Goal: Information Seeking & Learning: Learn about a topic

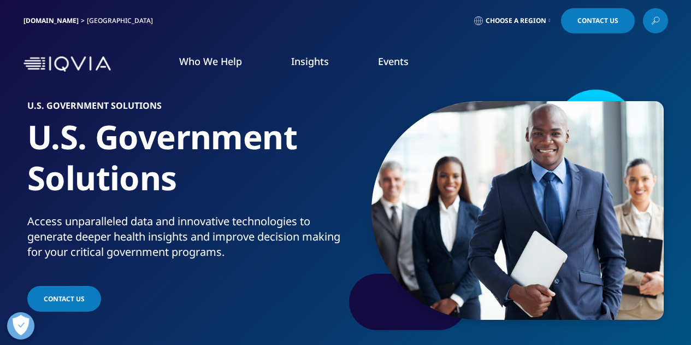
click at [312, 63] on link "Insights" at bounding box center [310, 61] width 38 height 13
click at [535, 21] on span "Choose a Region" at bounding box center [516, 20] width 61 height 9
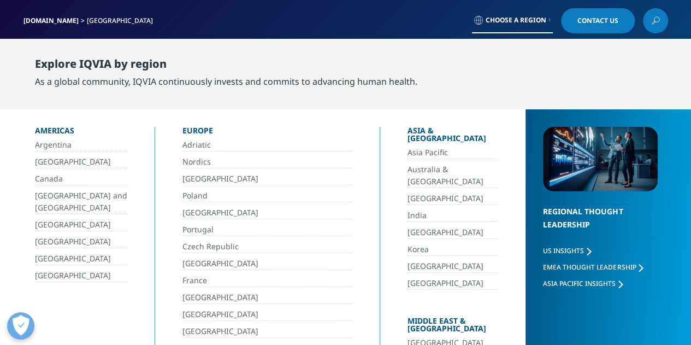
click at [78, 257] on link "[GEOGRAPHIC_DATA]" at bounding box center [81, 258] width 92 height 13
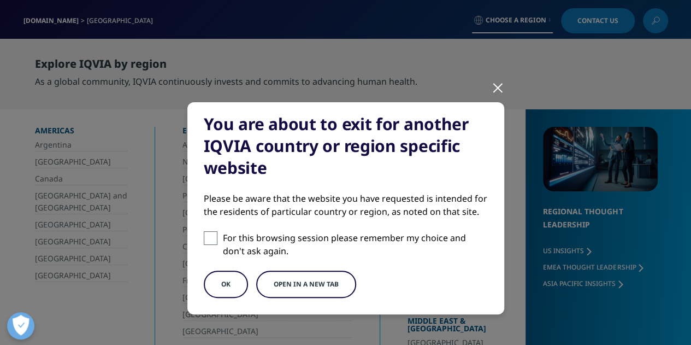
click at [205, 240] on span at bounding box center [211, 238] width 14 height 14
click at [205, 240] on input "For this browsing session please remember my choice and don't ask again." at bounding box center [211, 238] width 14 height 14
checkbox input "true"
click at [210, 280] on button "OK" at bounding box center [226, 283] width 44 height 27
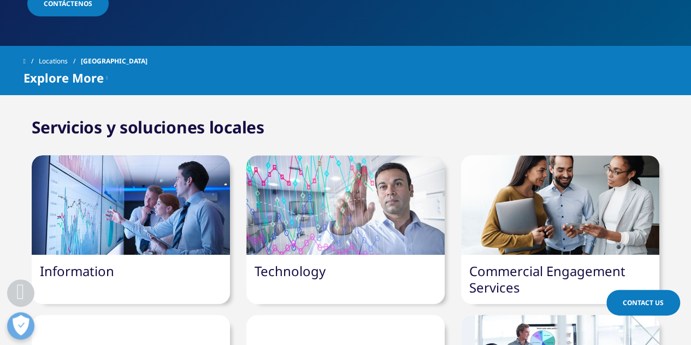
scroll to position [382, 0]
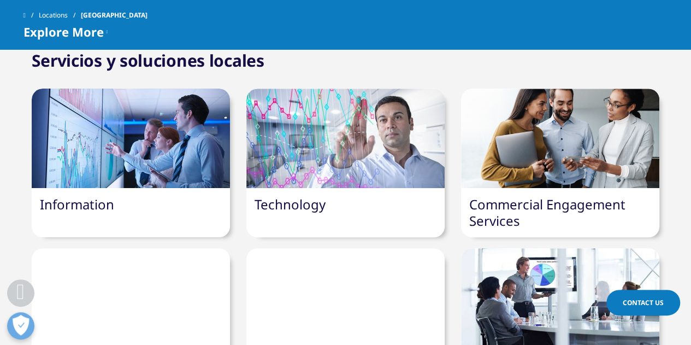
click at [164, 117] on div at bounding box center [131, 137] width 198 height 99
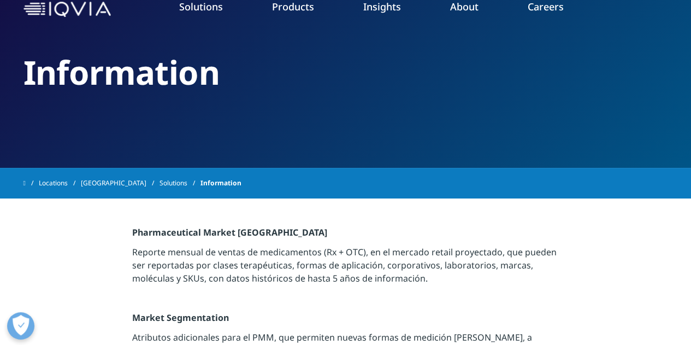
scroll to position [109, 0]
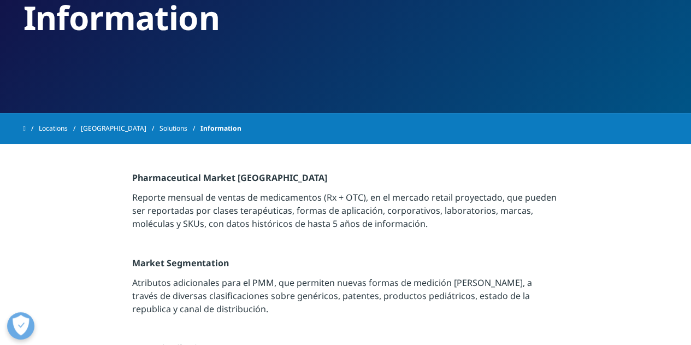
click at [373, 176] on link "Payers" at bounding box center [433, 174] width 161 height 12
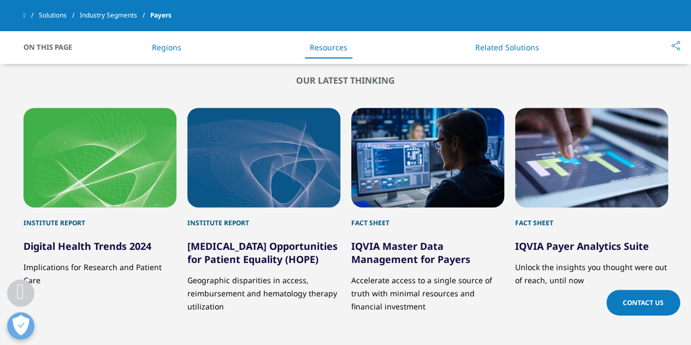
scroll to position [819, 0]
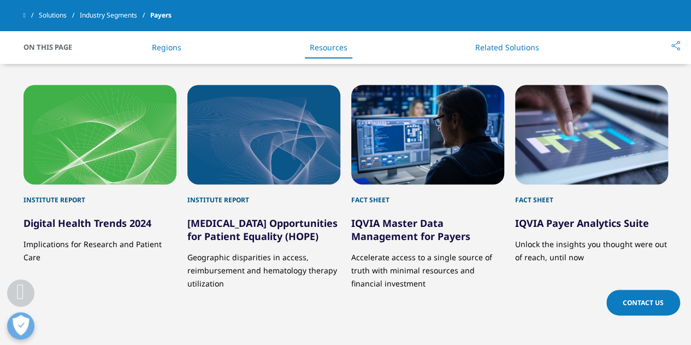
click at [400, 216] on link "IQVIA Master Data Management for Payers" at bounding box center [410, 229] width 119 height 26
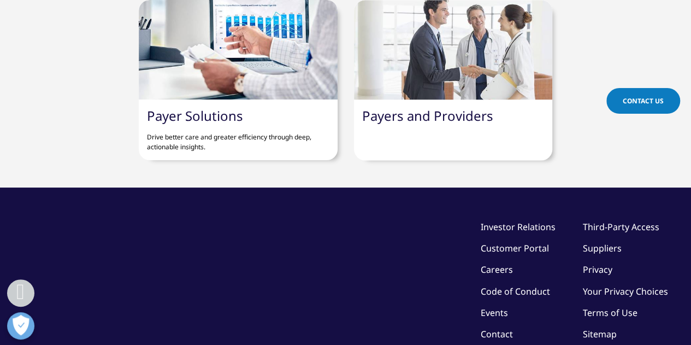
scroll to position [710, 0]
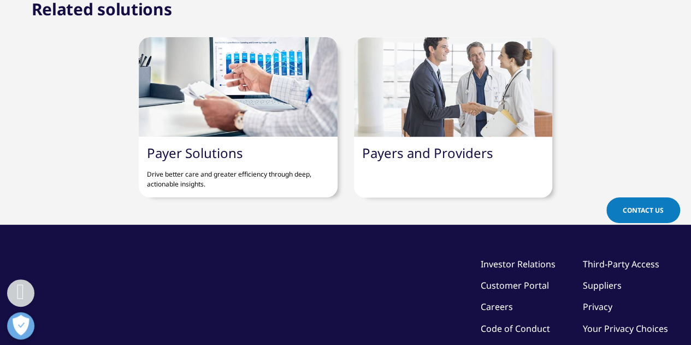
click at [250, 157] on div "Payer Solutions Drive better care and greater efficiency through deep, actionab…" at bounding box center [238, 167] width 198 height 61
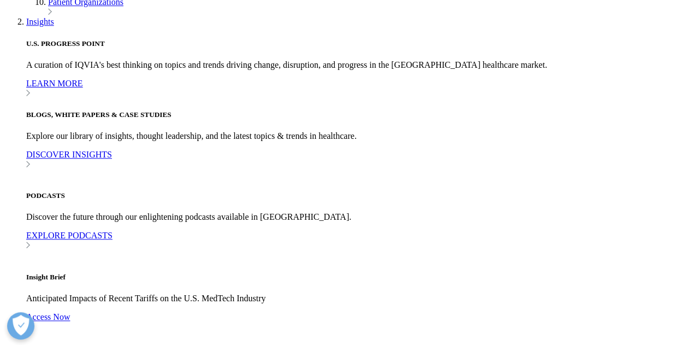
scroll to position [2520, 0]
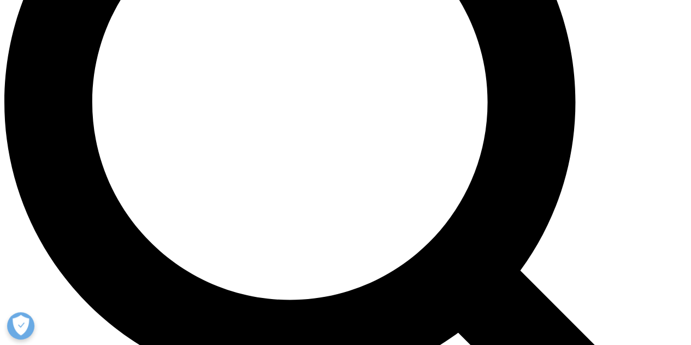
scroll to position [819, 0]
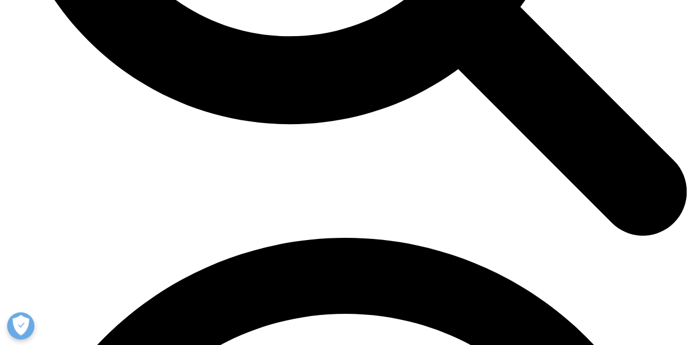
scroll to position [1157, 0]
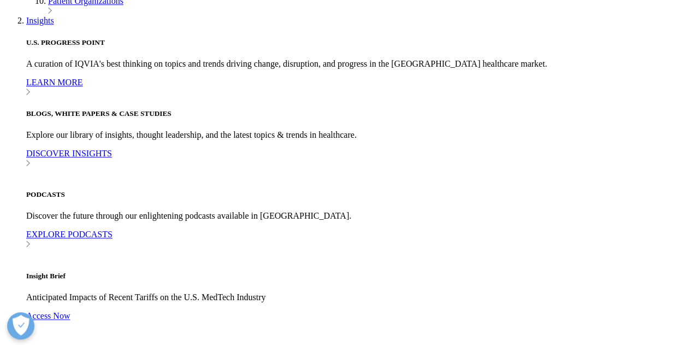
scroll to position [2520, 0]
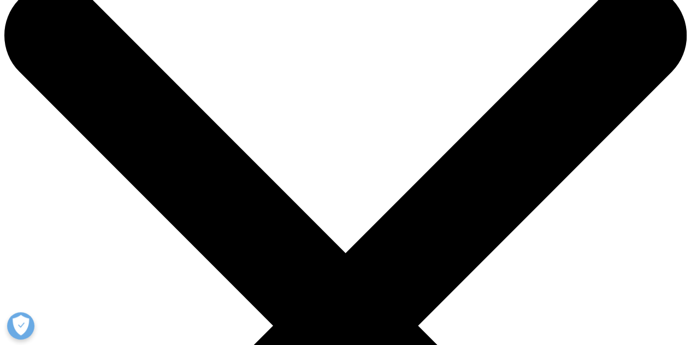
scroll to position [109, 0]
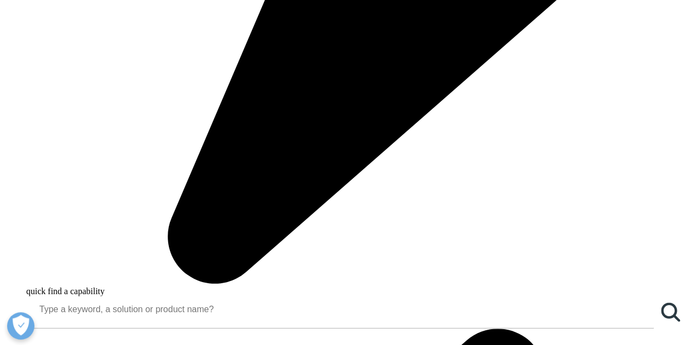
scroll to position [765, 0]
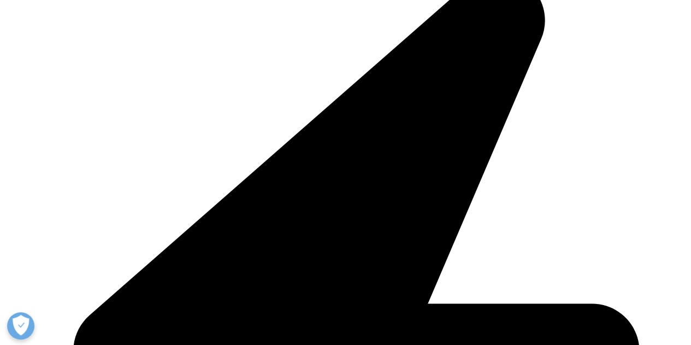
scroll to position [328, 0]
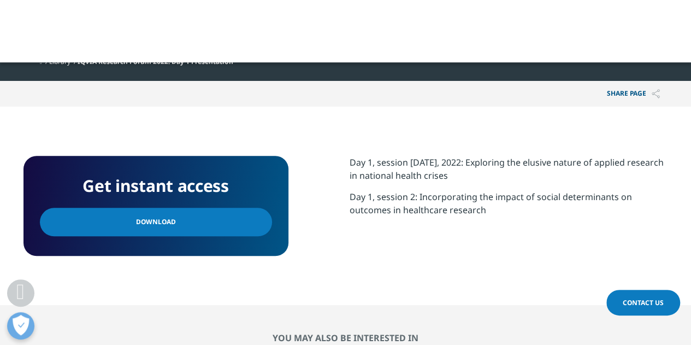
click at [173, 215] on link "Download" at bounding box center [156, 222] width 232 height 28
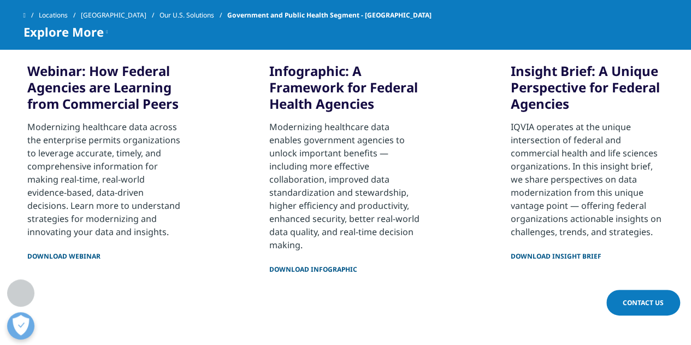
scroll to position [601, 0]
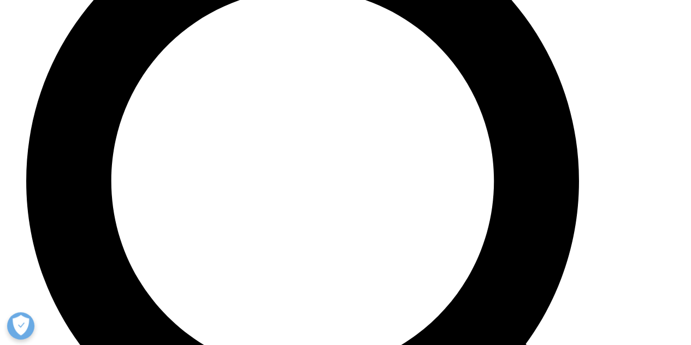
scroll to position [3878, 0]
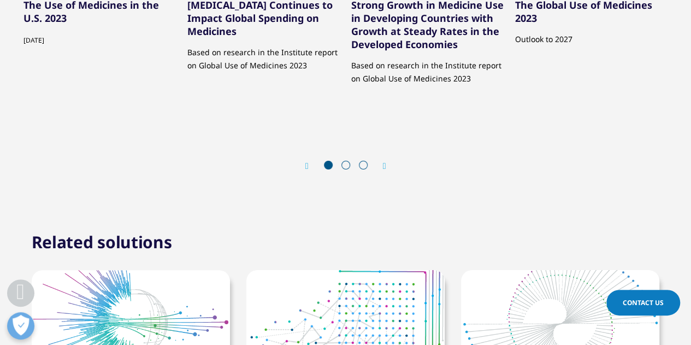
scroll to position [3878, 0]
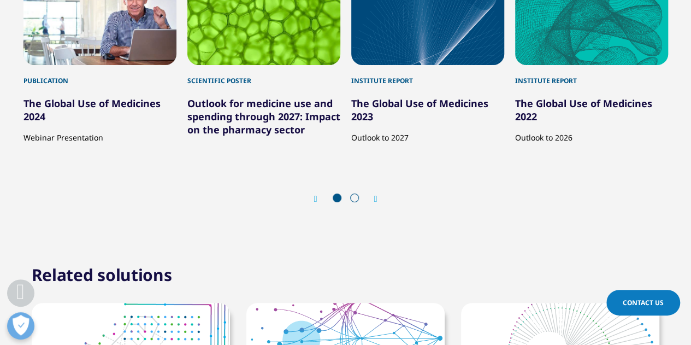
scroll to position [3987, 0]
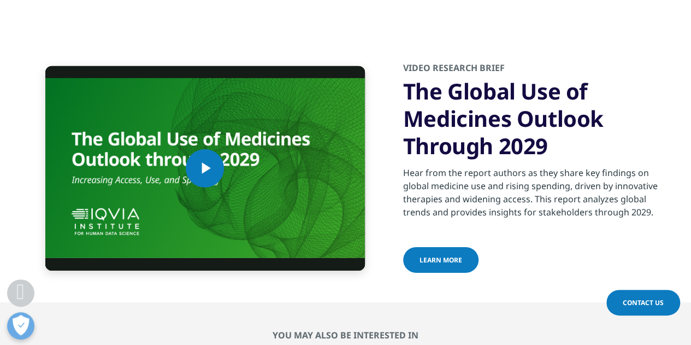
scroll to position [4042, 0]
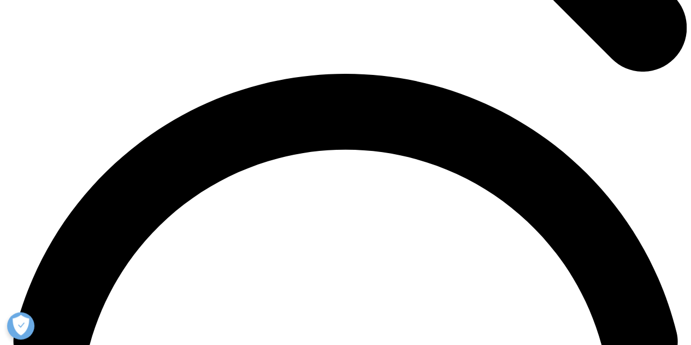
scroll to position [1584, 0]
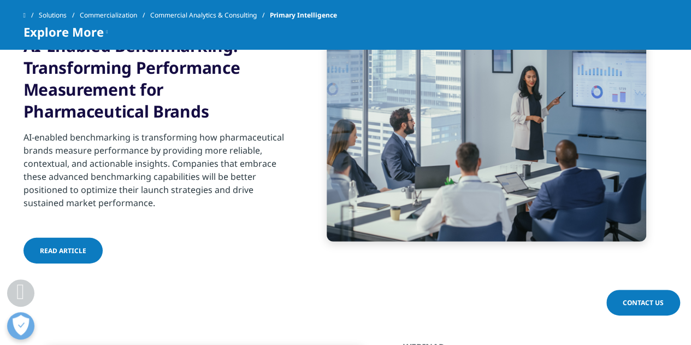
scroll to position [1475, 0]
